Goal: Information Seeking & Learning: Learn about a topic

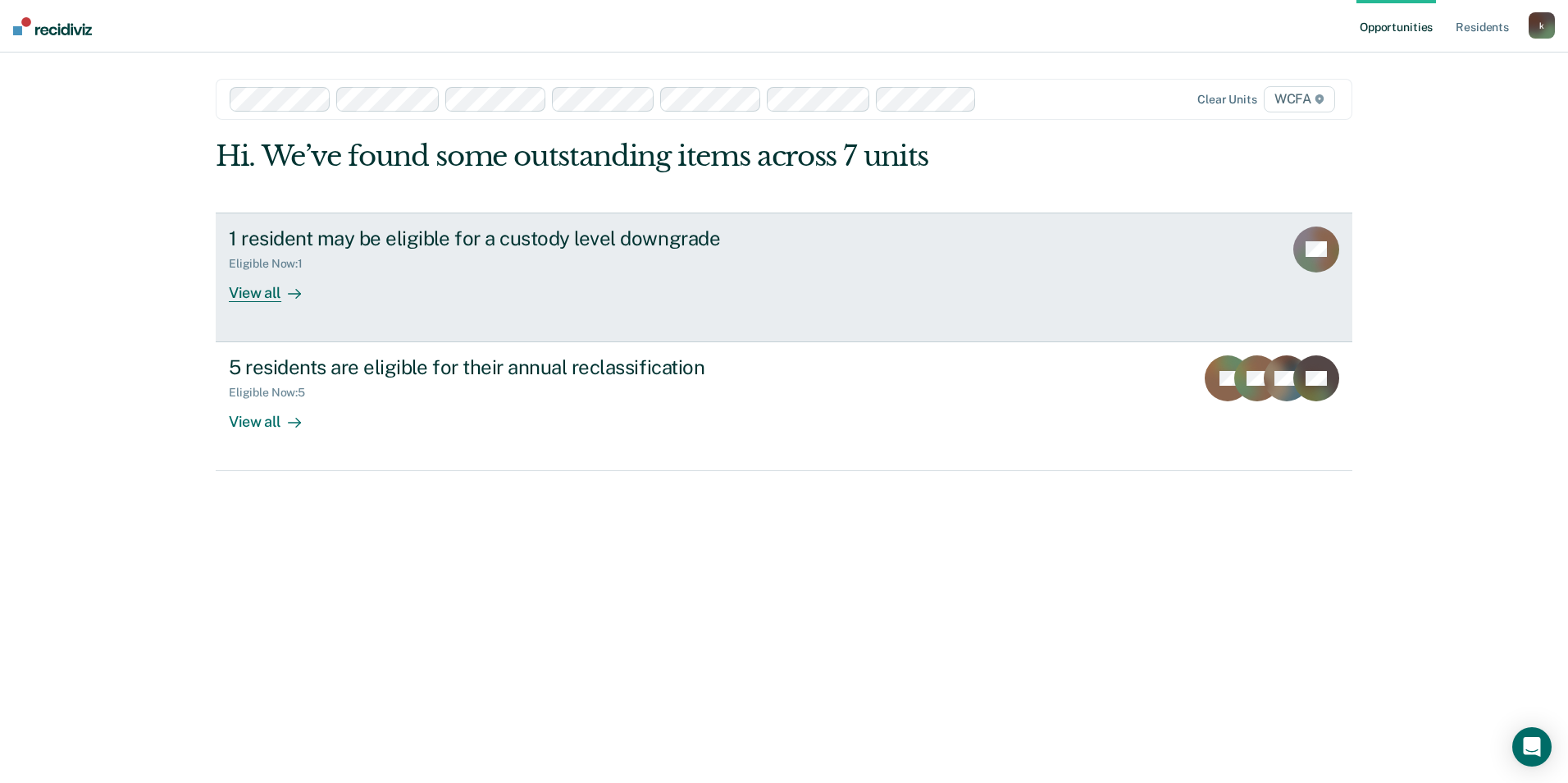
click at [396, 276] on div "1 resident may be eligible for a custody level downgrade Eligible Now : 1 View …" at bounding box center [536, 264] width 615 height 76
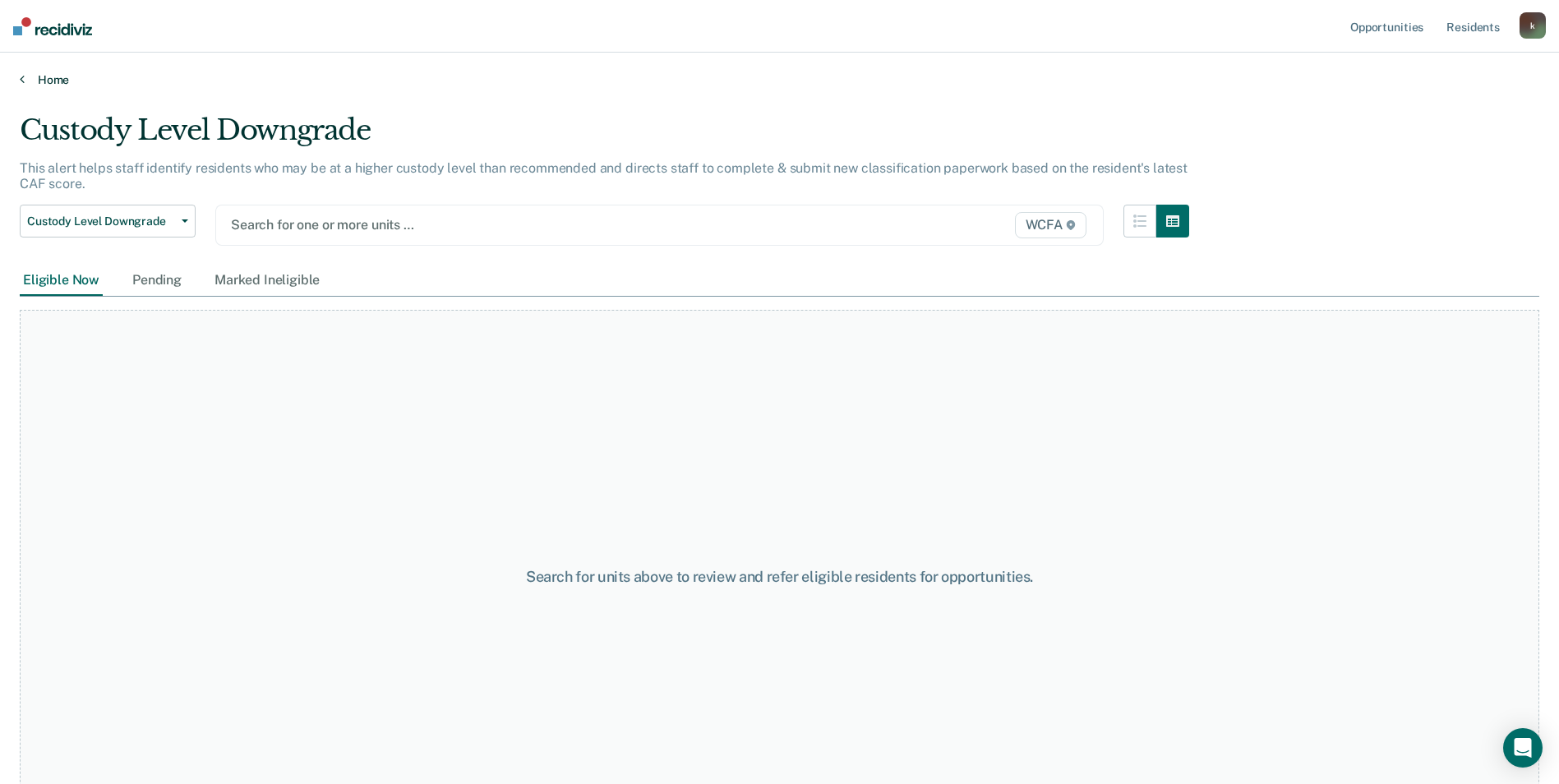
click at [28, 83] on link "Home" at bounding box center [779, 79] width 1519 height 15
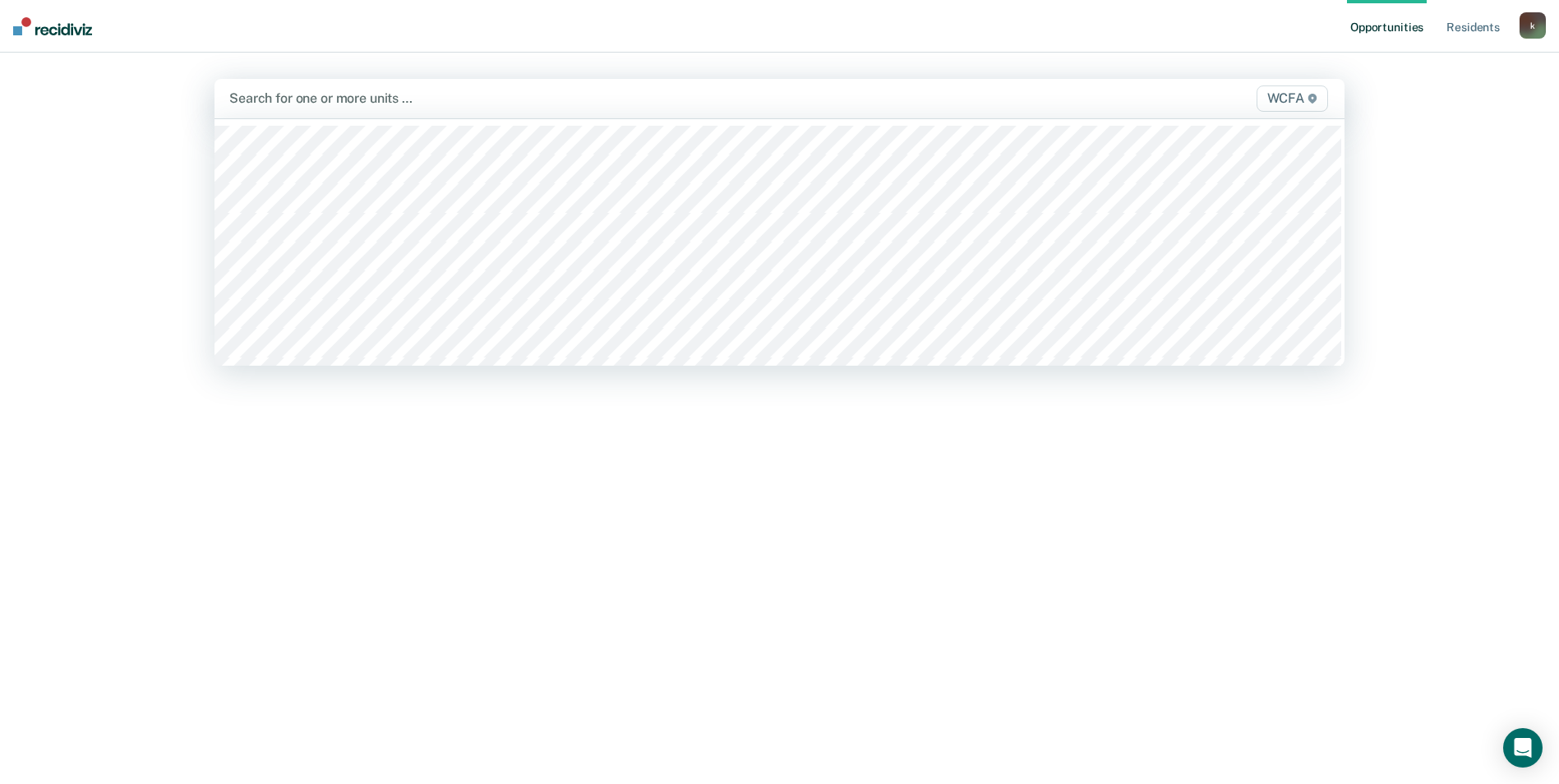
click at [473, 107] on div at bounding box center [614, 98] width 770 height 19
type input "ka"
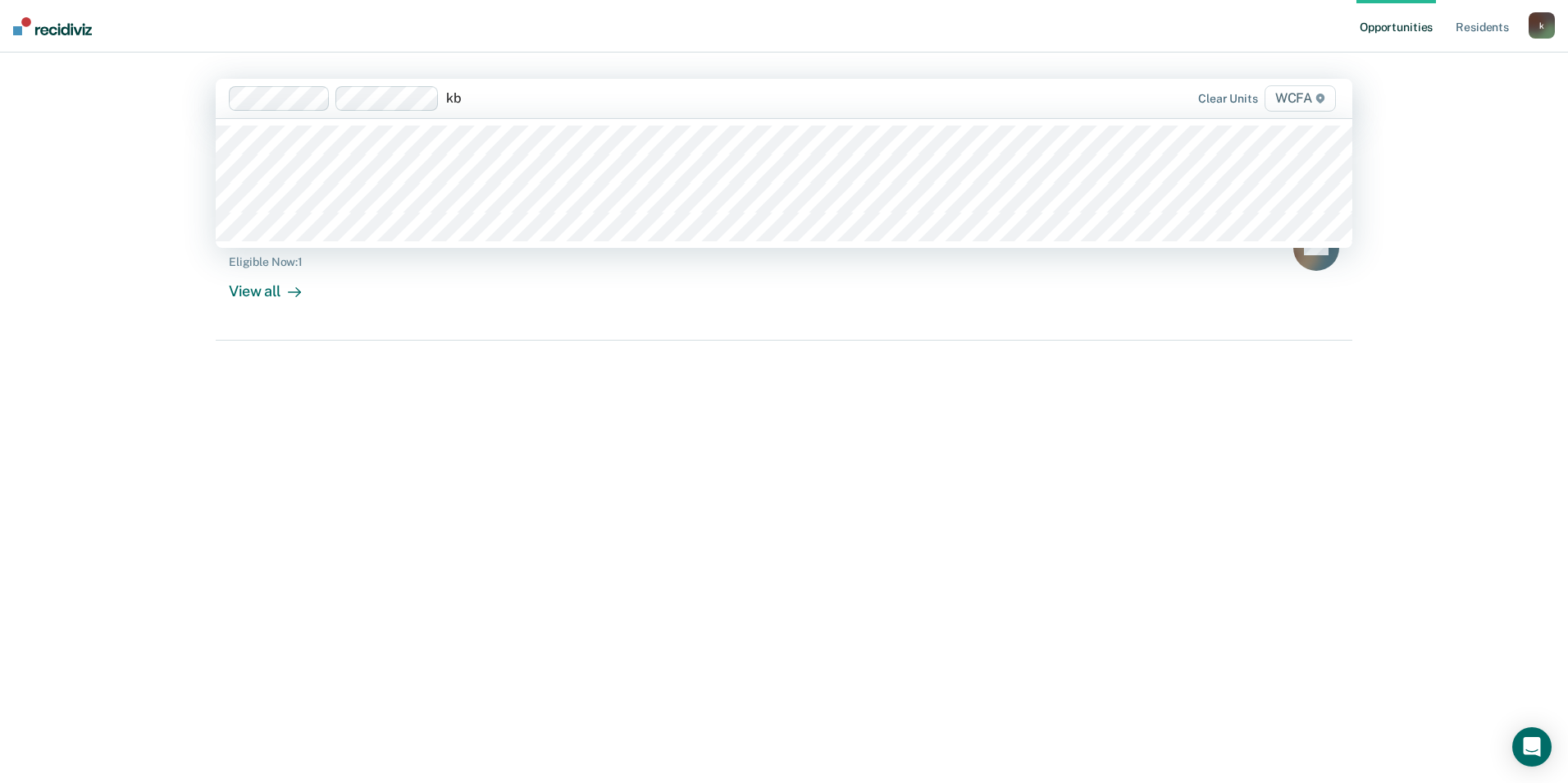
type input "kb1"
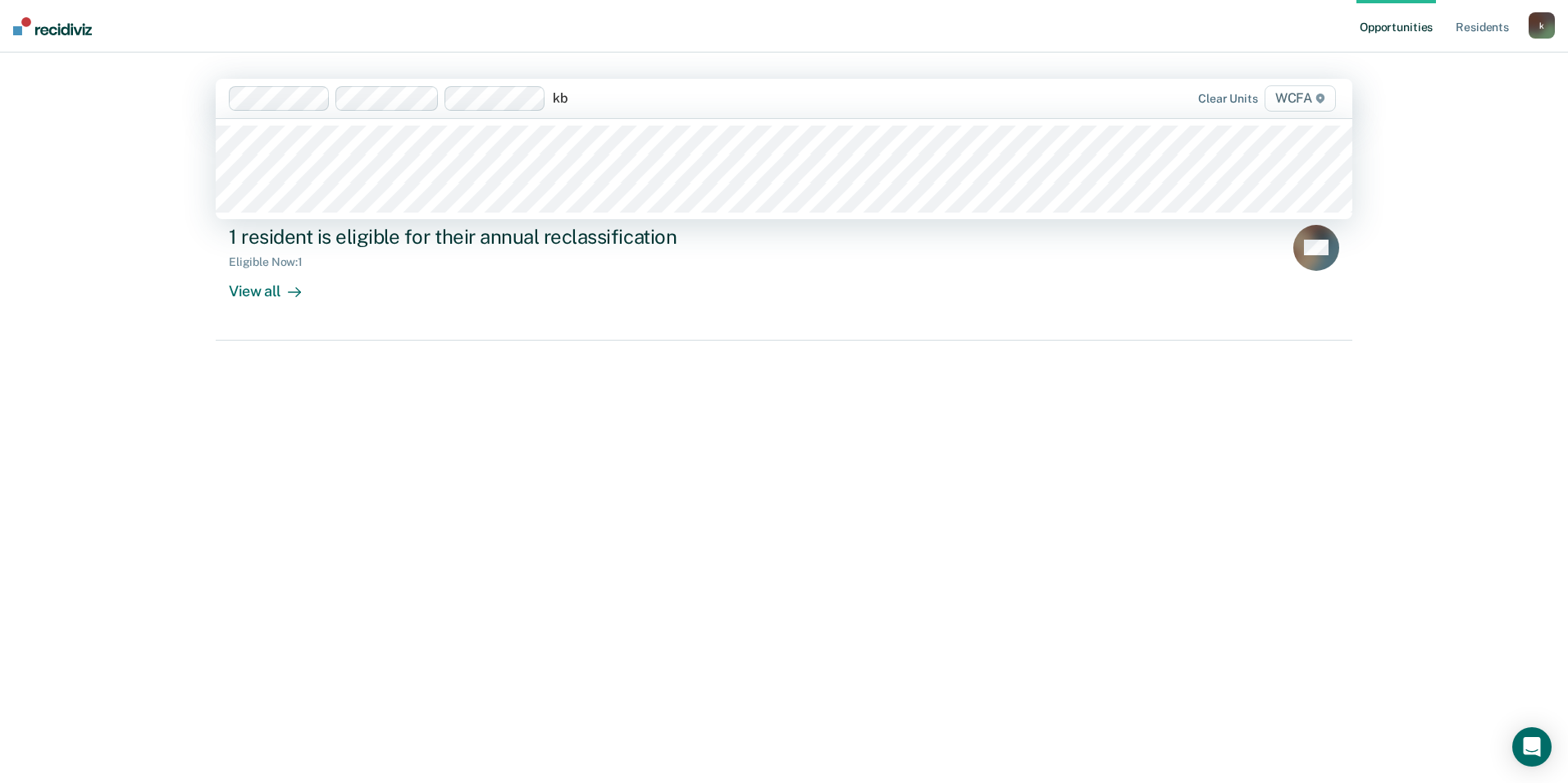
type input "kb2"
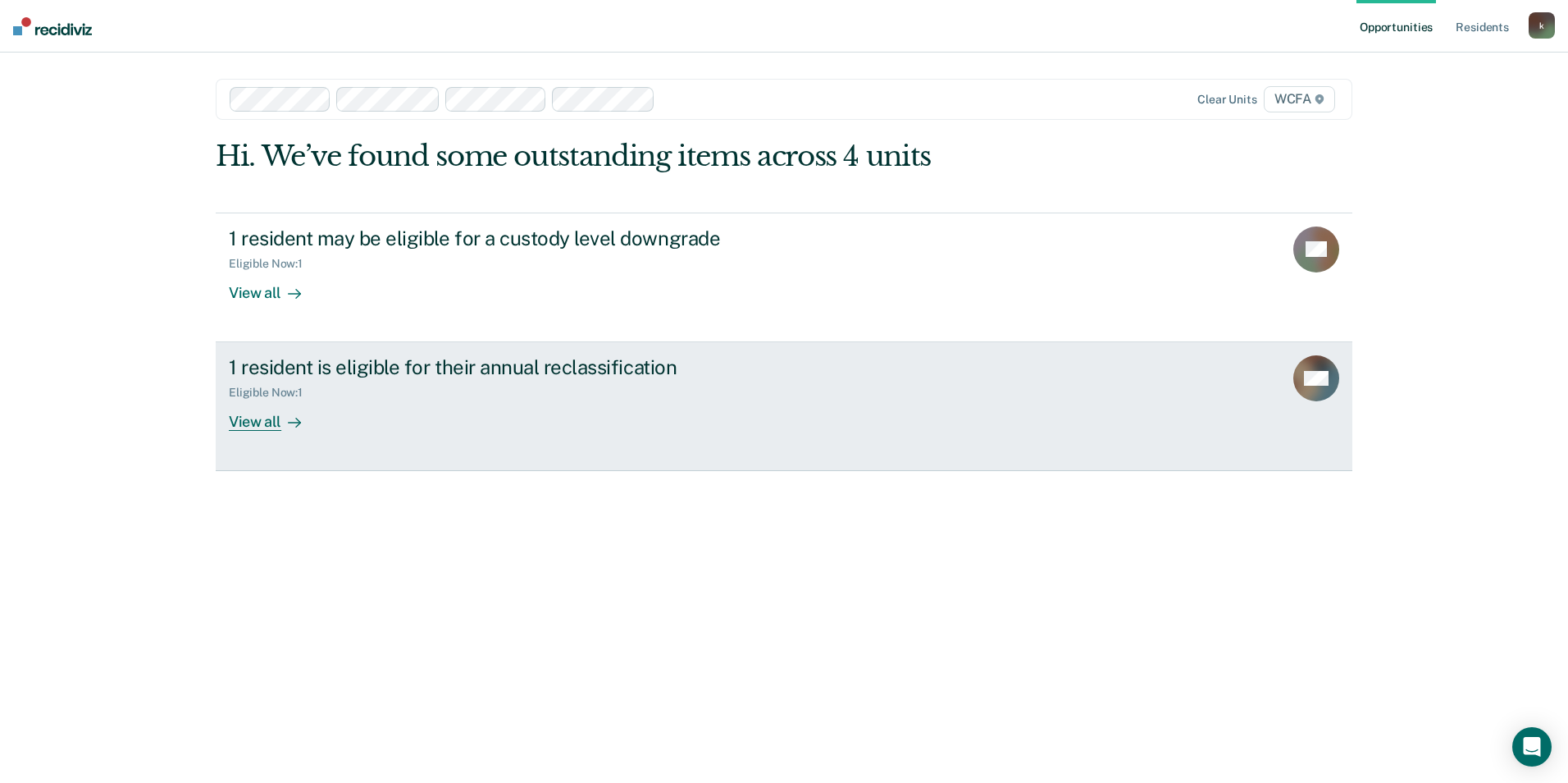
click at [649, 416] on div "1 resident is eligible for their annual reclassification Eligible Now : 1 View …" at bounding box center [536, 393] width 615 height 76
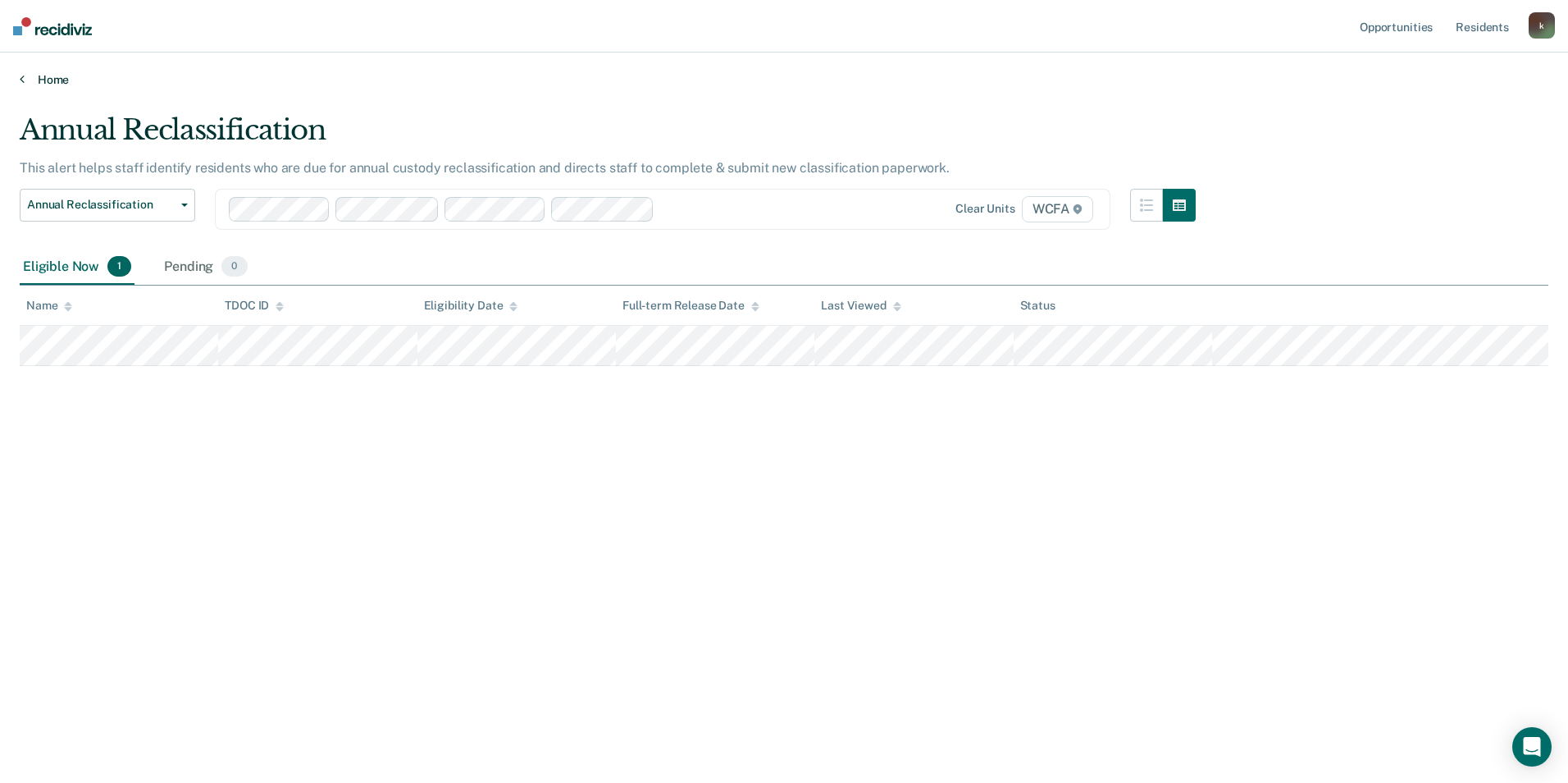
click at [25, 81] on link "Home" at bounding box center [784, 79] width 1529 height 15
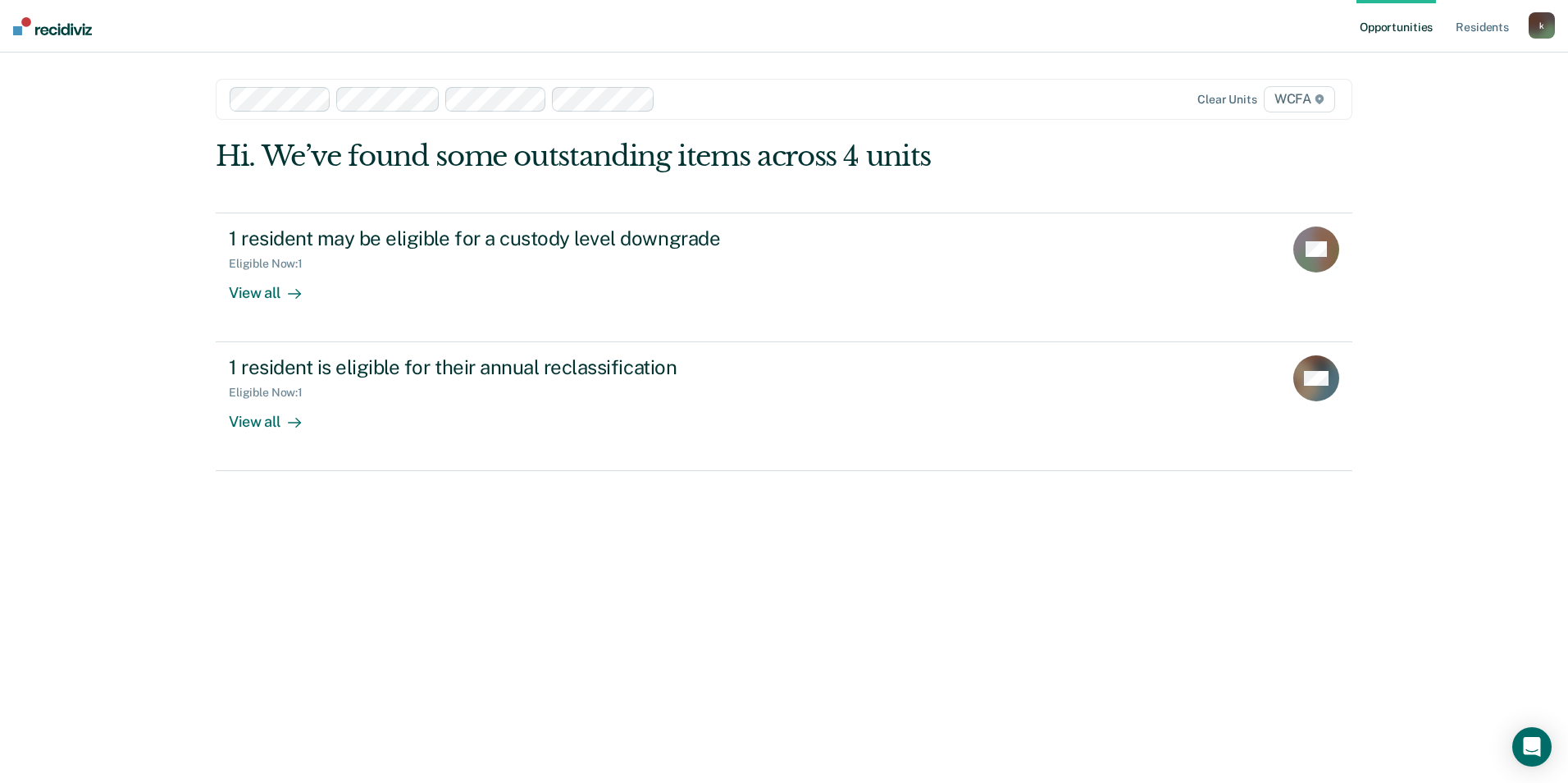
click at [712, 107] on div at bounding box center [832, 99] width 342 height 19
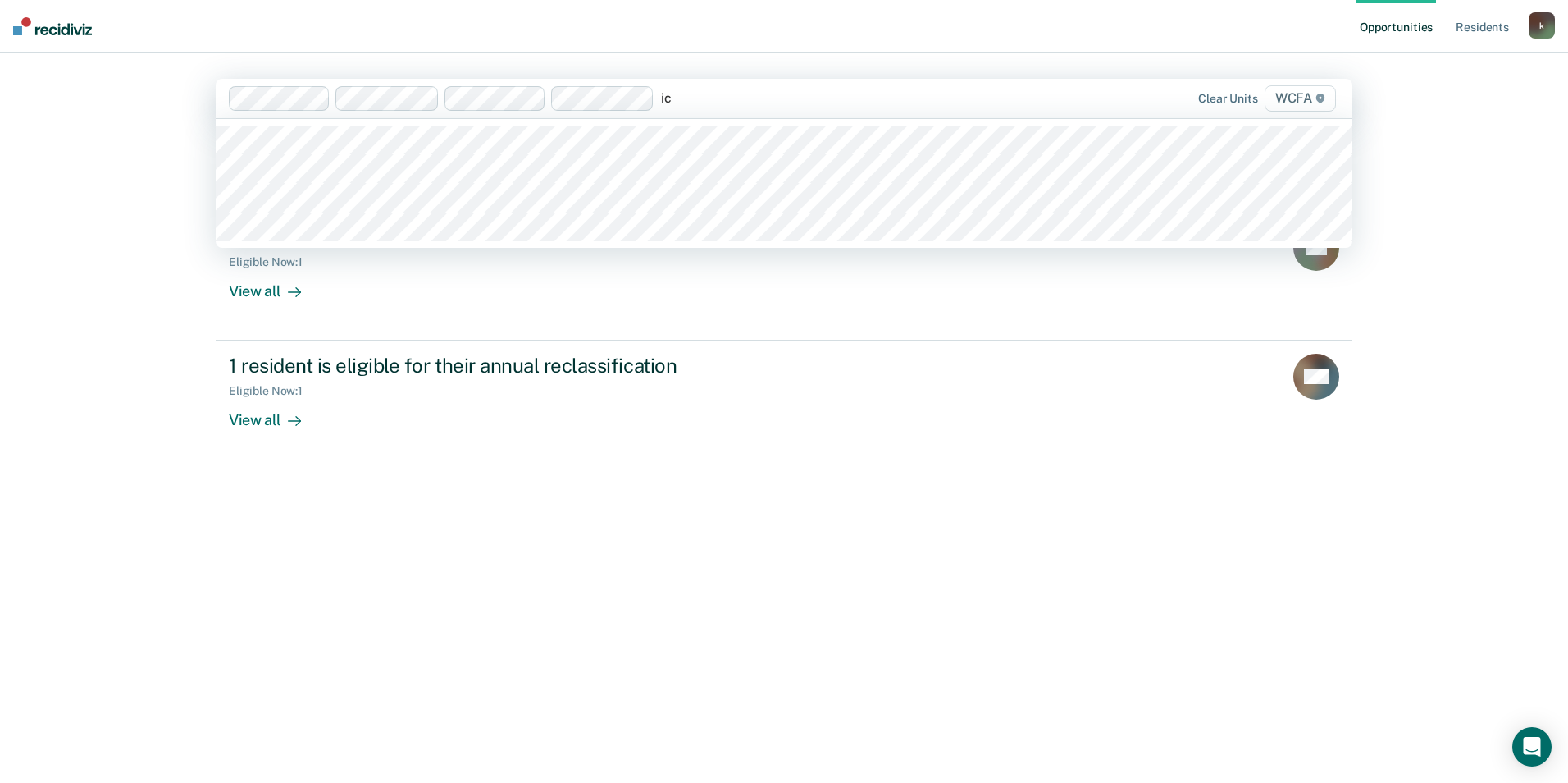
type input "ic1"
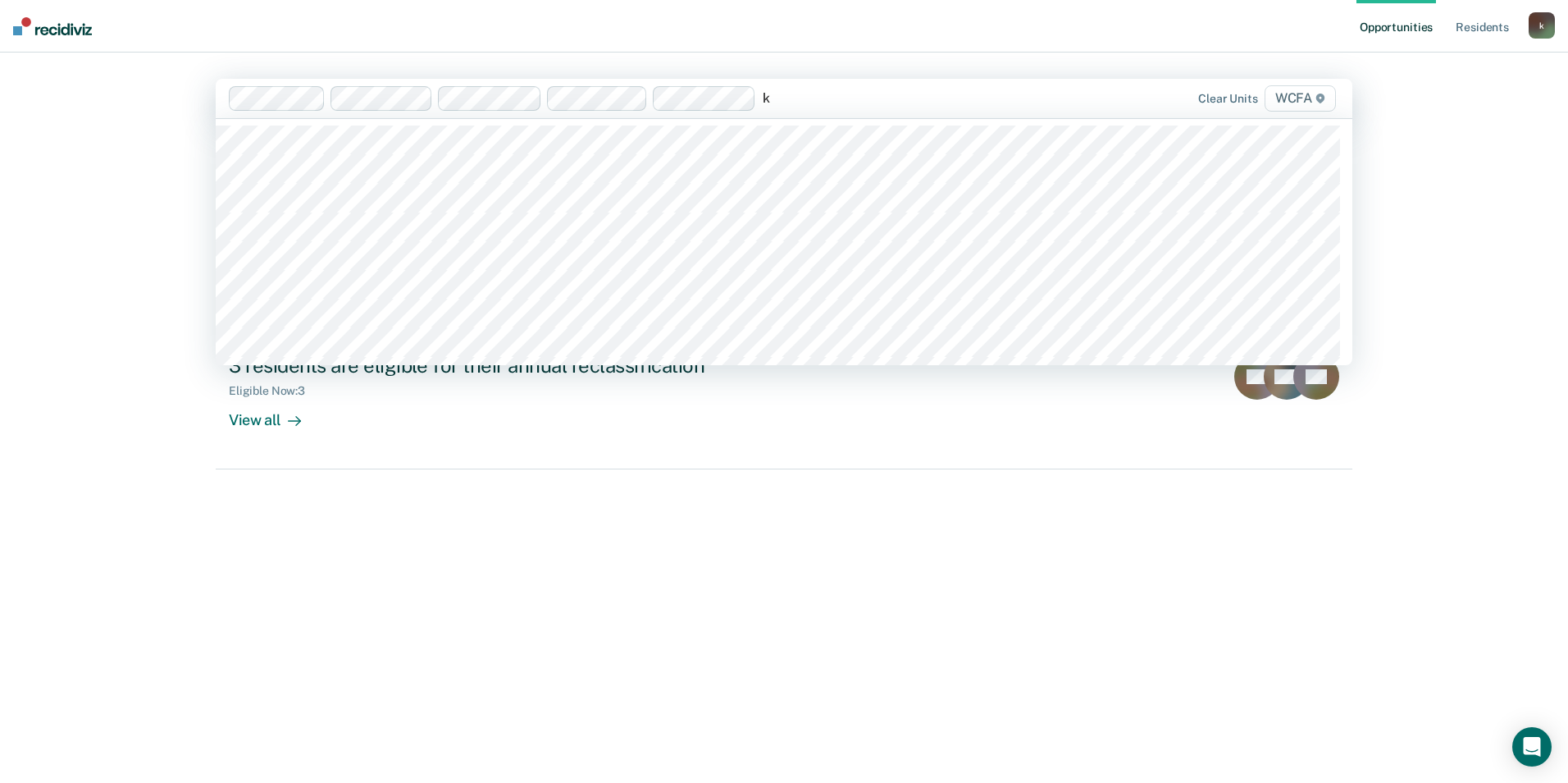
type input "kc"
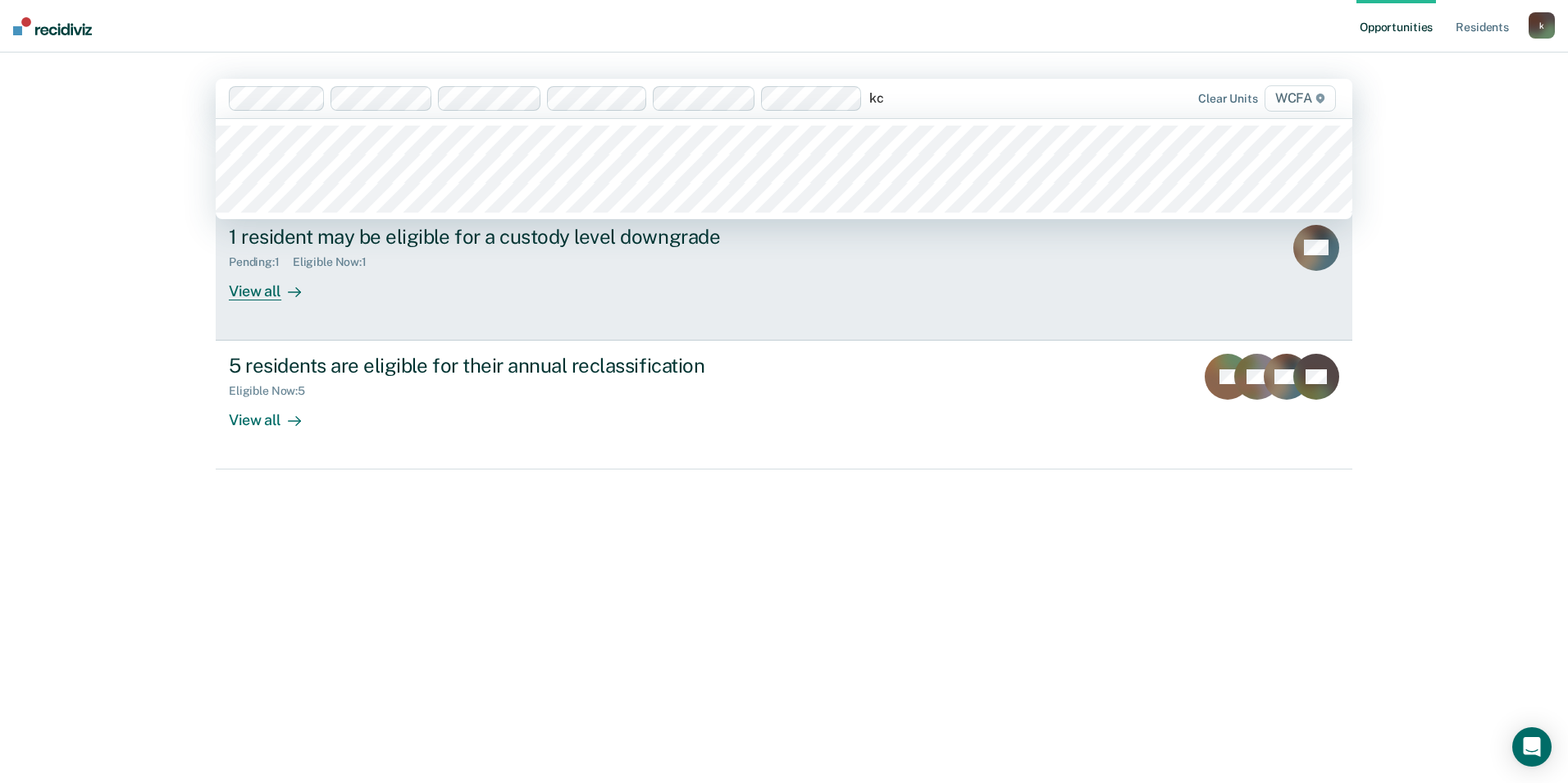
type input "kc2"
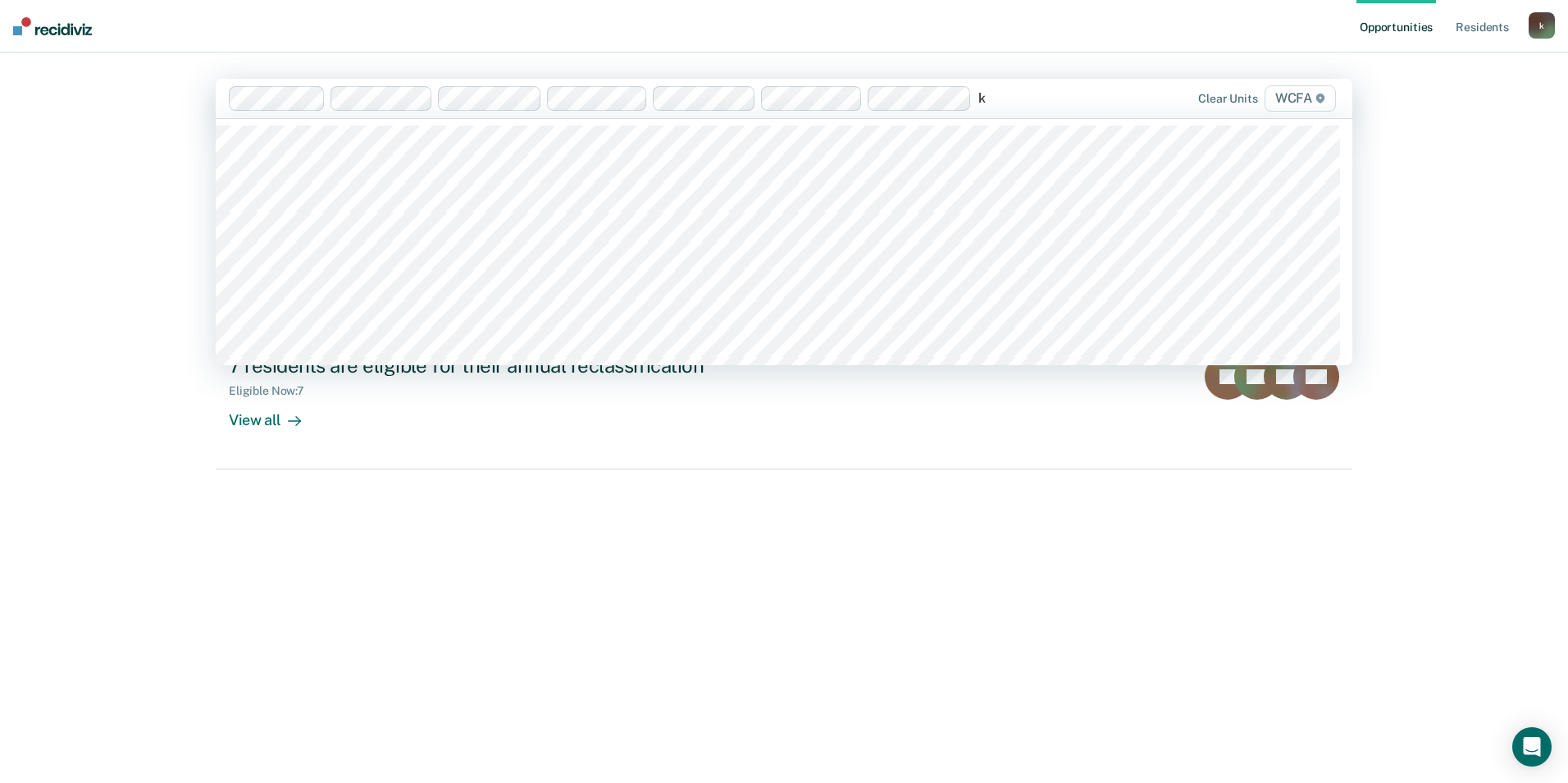
type input "kd"
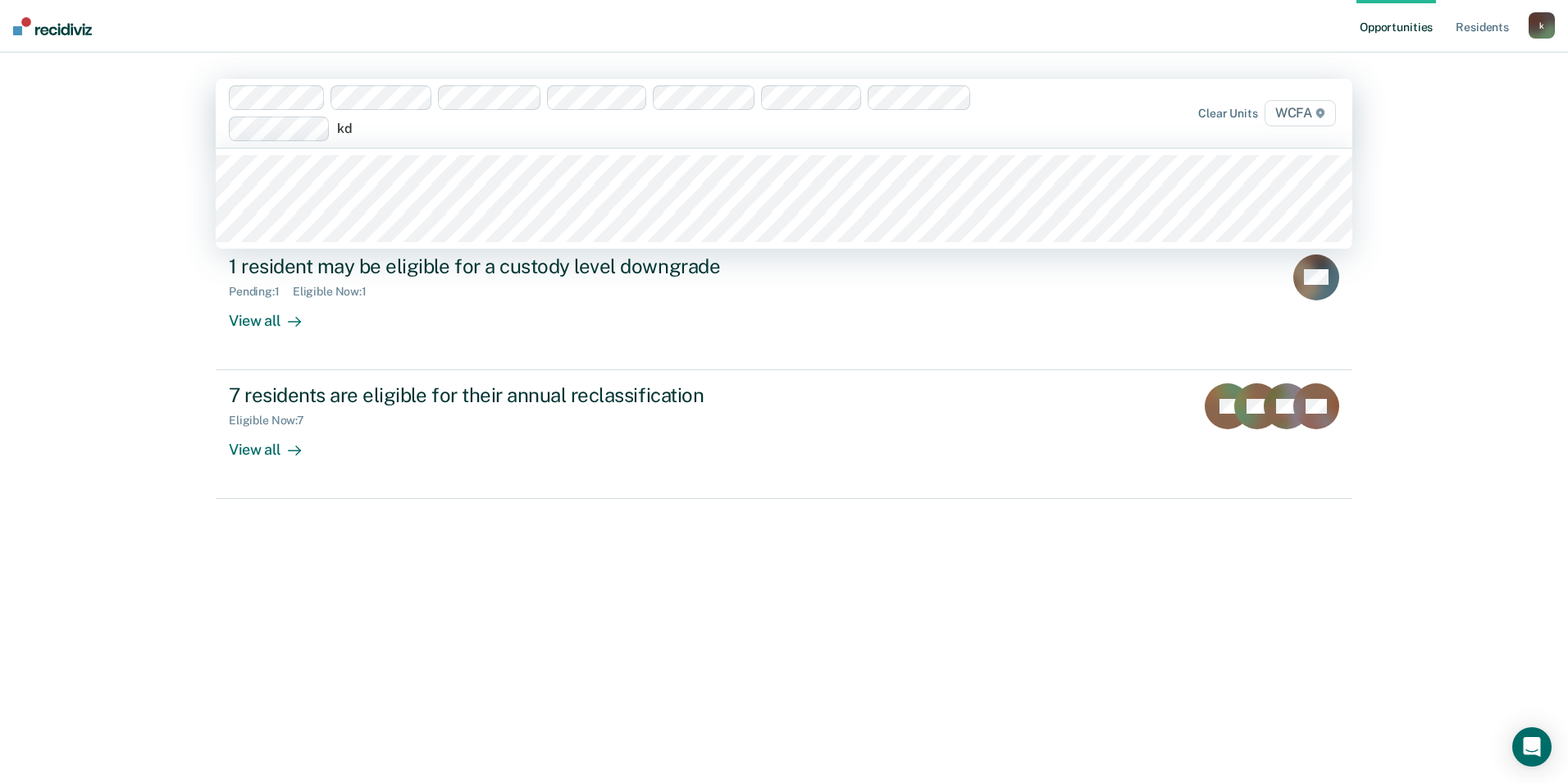
type input "kd2"
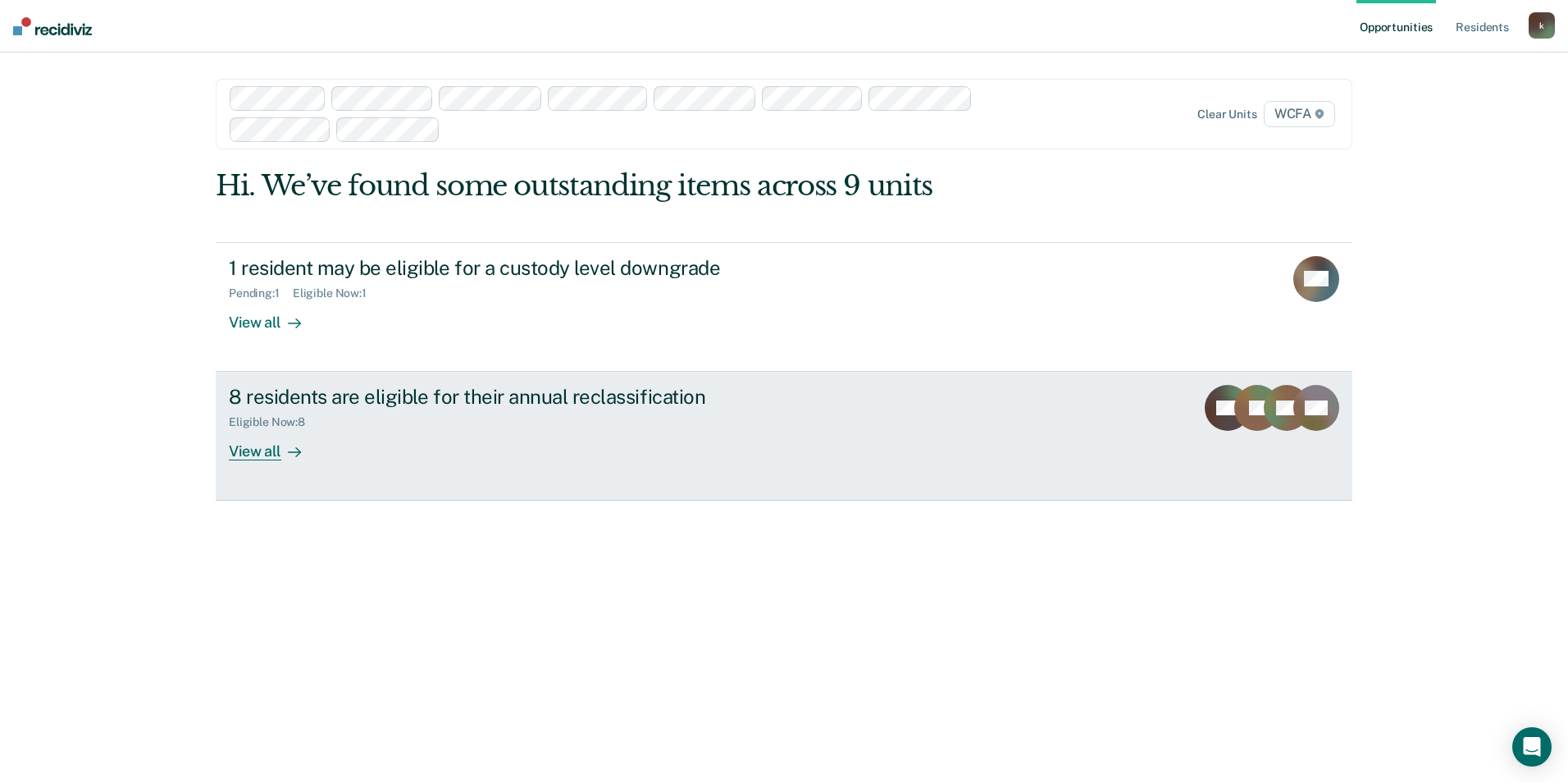
click at [578, 457] on div "8 residents are eligible for their annual reclassification Eligible Now : 8 Vie…" at bounding box center [536, 422] width 615 height 76
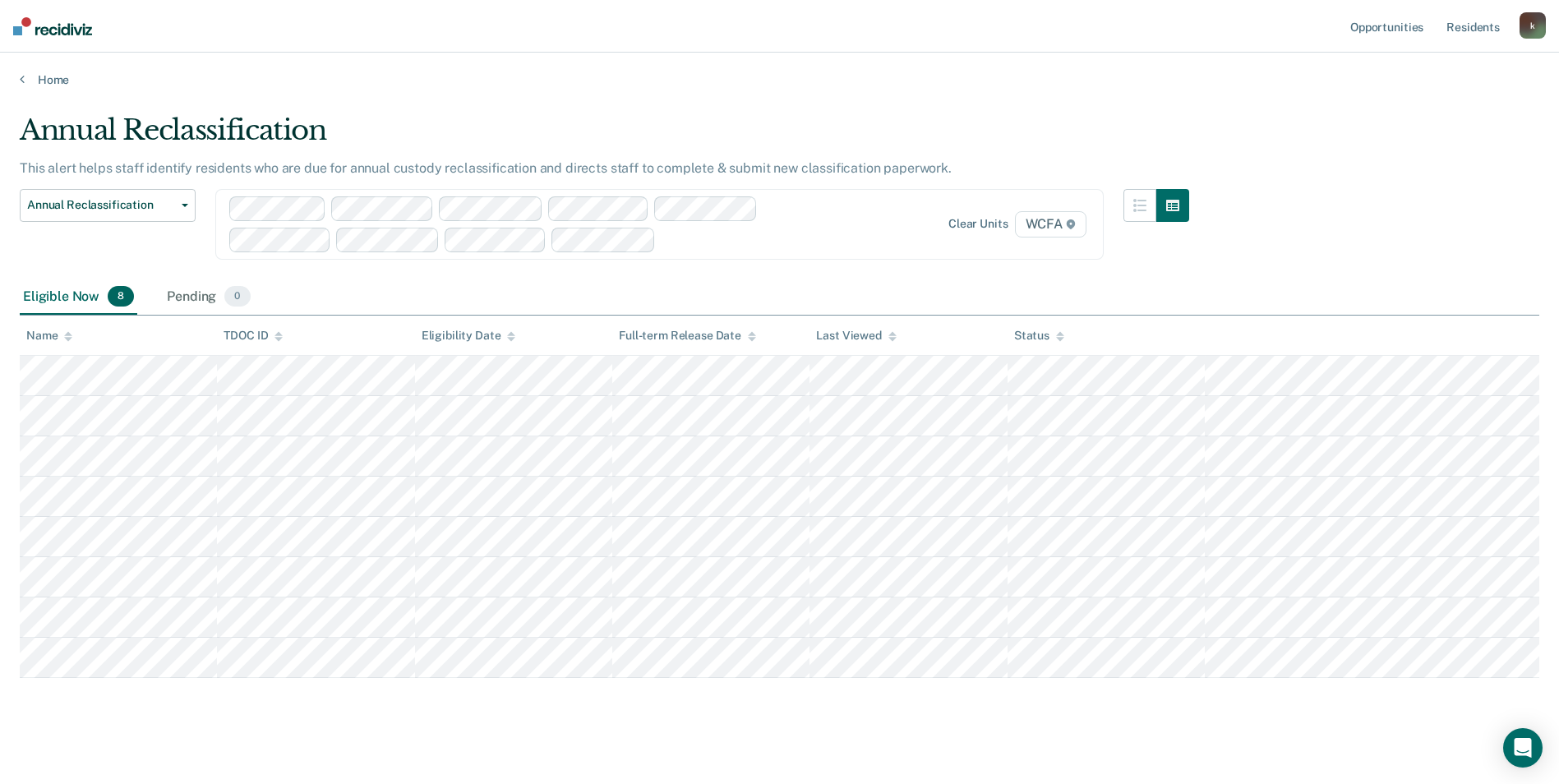
click at [1365, 203] on div "Annual Reclassification This alert helps staff identify residents who are due f…" at bounding box center [779, 393] width 1519 height 560
